Goal: Task Accomplishment & Management: Manage account settings

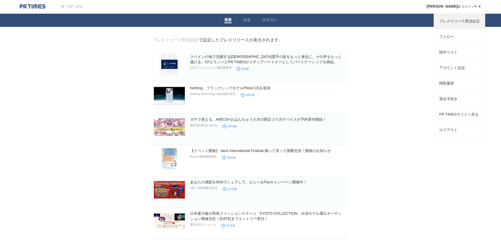
click at [466, 21] on link "プレスリリース受信設定" at bounding box center [459, 21] width 51 height 15
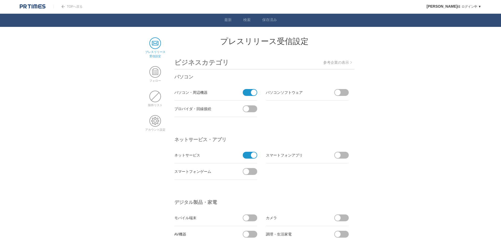
click at [246, 92] on span at bounding box center [248, 92] width 11 height 7
click at [0, 0] on input "checkbox" at bounding box center [0, 0] width 0 height 0
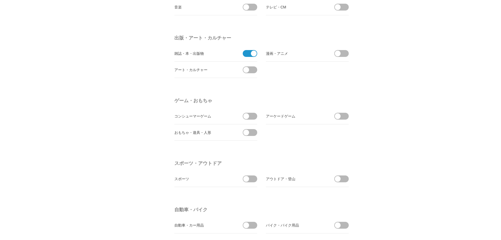
scroll to position [421, 0]
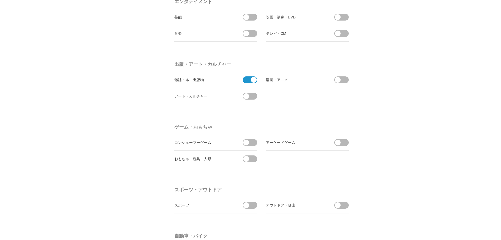
click at [245, 80] on span at bounding box center [248, 79] width 11 height 7
click at [0, 0] on input "checkbox" at bounding box center [0, 0] width 0 height 0
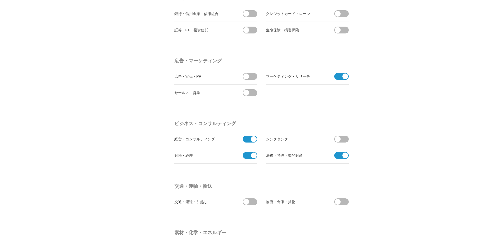
scroll to position [1422, 0]
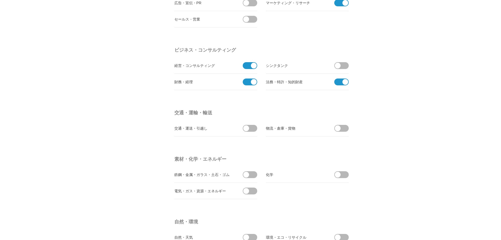
click at [246, 65] on span at bounding box center [248, 65] width 11 height 7
click at [0, 0] on input "checkbox" at bounding box center [0, 0] width 0 height 0
click at [246, 81] on span at bounding box center [248, 81] width 11 height 7
click at [0, 0] on input "checkbox" at bounding box center [0, 0] width 0 height 0
click at [339, 81] on span at bounding box center [340, 81] width 11 height 7
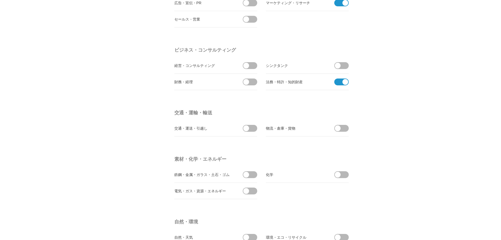
click at [0, 0] on input "checkbox" at bounding box center [0, 0] width 0 height 0
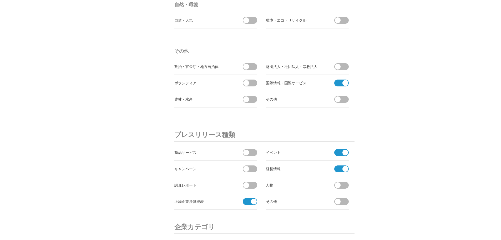
scroll to position [1632, 0]
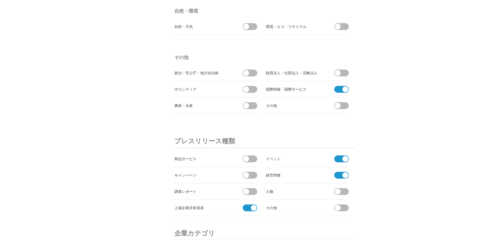
click at [337, 90] on span at bounding box center [340, 89] width 11 height 7
click at [0, 0] on input "checkbox" at bounding box center [0, 0] width 0 height 0
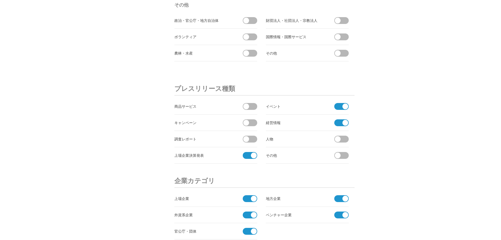
scroll to position [1685, 0]
click at [340, 121] on span at bounding box center [340, 122] width 11 height 7
click at [0, 0] on input "checkbox" at bounding box center [0, 0] width 0 height 0
click at [340, 108] on span at bounding box center [340, 106] width 11 height 7
click at [0, 0] on input "checkbox" at bounding box center [0, 0] width 0 height 0
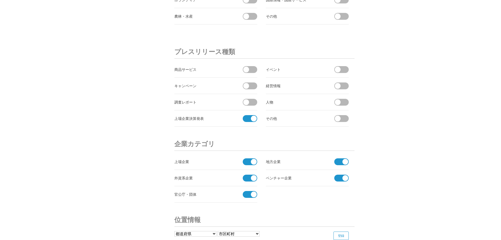
scroll to position [1722, 0]
click at [245, 161] on span at bounding box center [248, 161] width 11 height 7
click at [0, 0] on input "checkbox" at bounding box center [0, 0] width 0 height 0
click at [247, 180] on span at bounding box center [248, 177] width 11 height 7
click at [0, 0] on input "checkbox" at bounding box center [0, 0] width 0 height 0
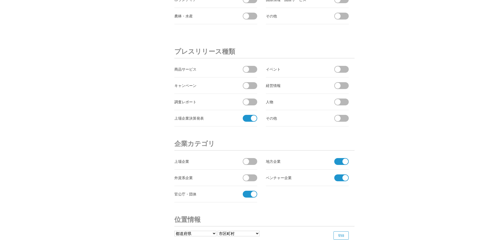
click at [245, 195] on span at bounding box center [248, 194] width 11 height 7
click at [0, 0] on input "checkbox" at bounding box center [0, 0] width 0 height 0
drag, startPoint x: 340, startPoint y: 177, endPoint x: 342, endPoint y: 172, distance: 4.7
click at [340, 176] on span at bounding box center [340, 177] width 11 height 7
click at [0, 0] on input "checkbox" at bounding box center [0, 0] width 0 height 0
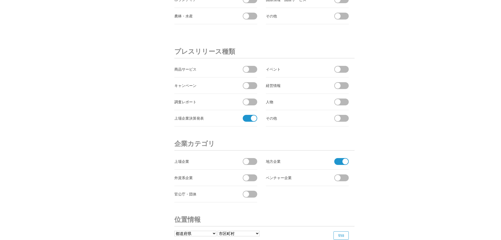
click at [339, 162] on span at bounding box center [340, 161] width 11 height 7
click at [0, 0] on input "checkbox" at bounding box center [0, 0] width 0 height 0
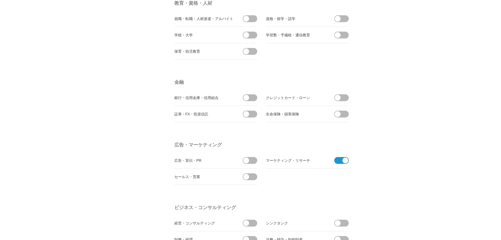
scroll to position [1248, 0]
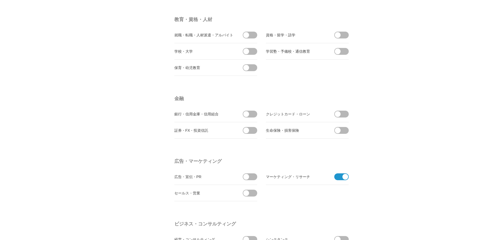
click at [338, 177] on span at bounding box center [340, 176] width 11 height 7
click at [0, 0] on input "checkbox" at bounding box center [0, 0] width 0 height 0
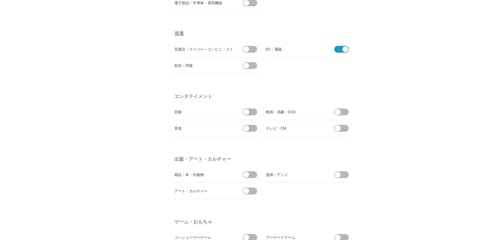
scroll to position [300, 0]
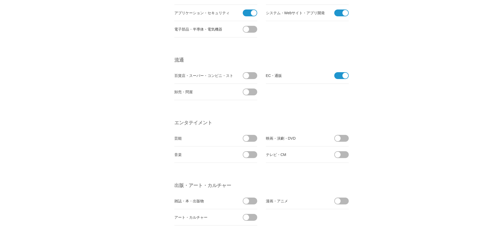
click at [341, 76] on span at bounding box center [340, 75] width 11 height 7
click at [0, 0] on input "checkbox" at bounding box center [0, 0] width 0 height 0
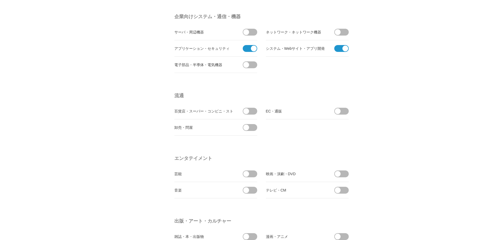
scroll to position [195, 0]
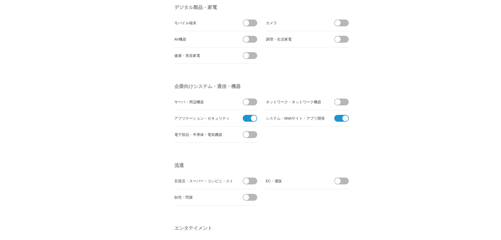
drag, startPoint x: 338, startPoint y: 118, endPoint x: 281, endPoint y: 128, distance: 58.0
click at [337, 118] on span at bounding box center [340, 118] width 11 height 7
click at [0, 0] on input "checkbox" at bounding box center [0, 0] width 0 height 0
click at [250, 118] on span at bounding box center [248, 118] width 11 height 7
click at [0, 0] on input "checkbox" at bounding box center [0, 0] width 0 height 0
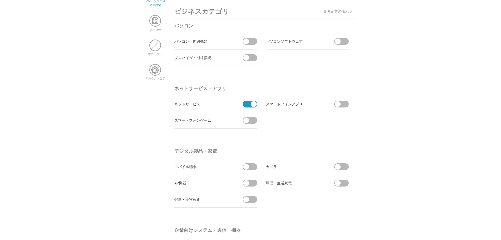
scroll to position [0, 0]
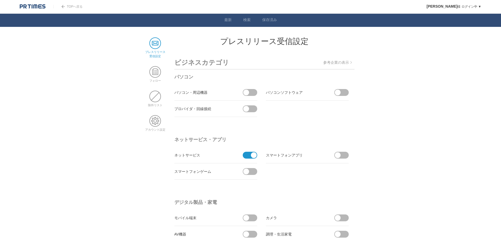
drag, startPoint x: 246, startPoint y: 155, endPoint x: 296, endPoint y: 165, distance: 51.2
click at [247, 155] on span at bounding box center [248, 155] width 11 height 7
click at [0, 0] on input "checkbox" at bounding box center [0, 0] width 0 height 0
click at [154, 70] on span at bounding box center [156, 72] width 12 height 12
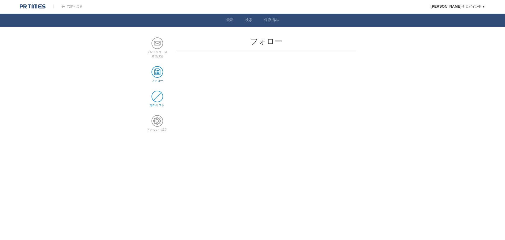
click at [154, 97] on span at bounding box center [158, 97] width 12 height 12
click at [155, 120] on span at bounding box center [158, 121] width 12 height 12
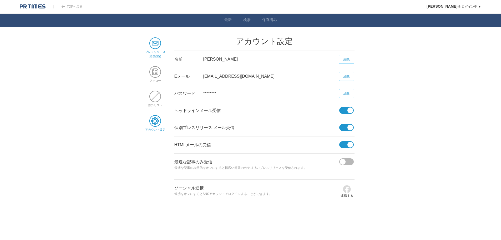
click at [154, 45] on span at bounding box center [156, 43] width 12 height 12
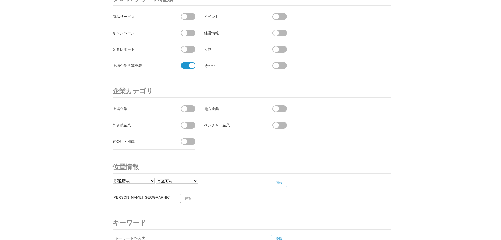
scroll to position [1976, 0]
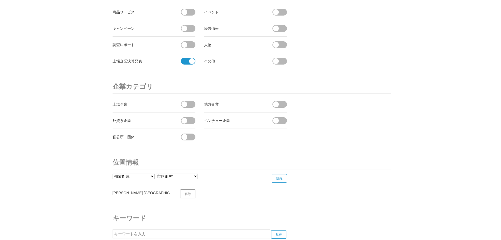
scroll to position [1845, 0]
